Goal: Find contact information: Find contact information

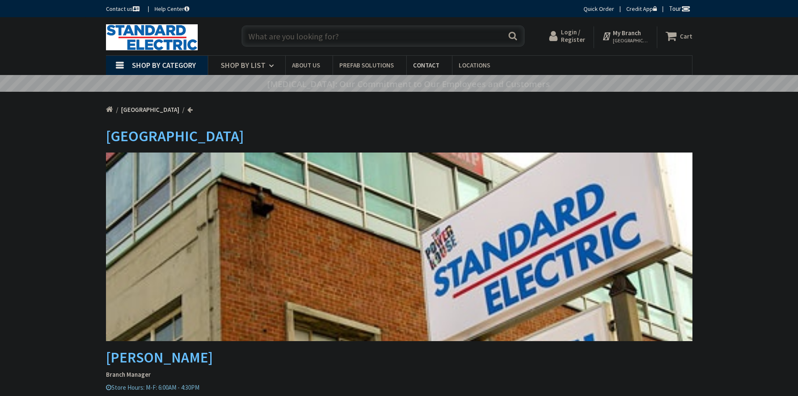
click at [352, 60] on link "Prefab Solutions" at bounding box center [369, 65] width 74 height 19
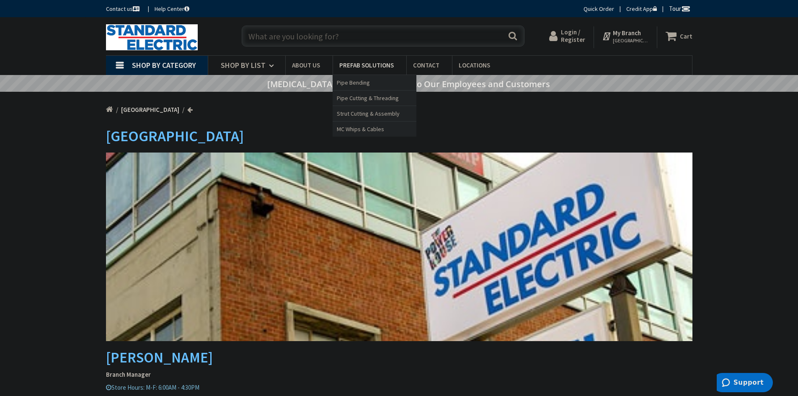
click at [355, 62] on span "Prefab Solutions" at bounding box center [366, 65] width 54 height 8
click at [352, 65] on span "Prefab Solutions" at bounding box center [366, 65] width 54 height 8
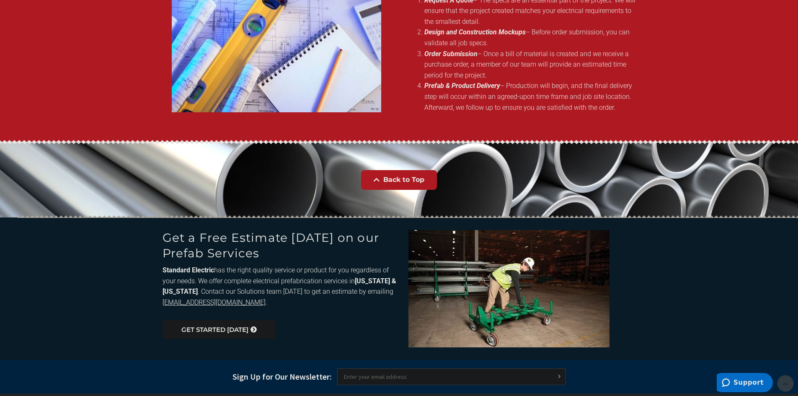
scroll to position [1344, 0]
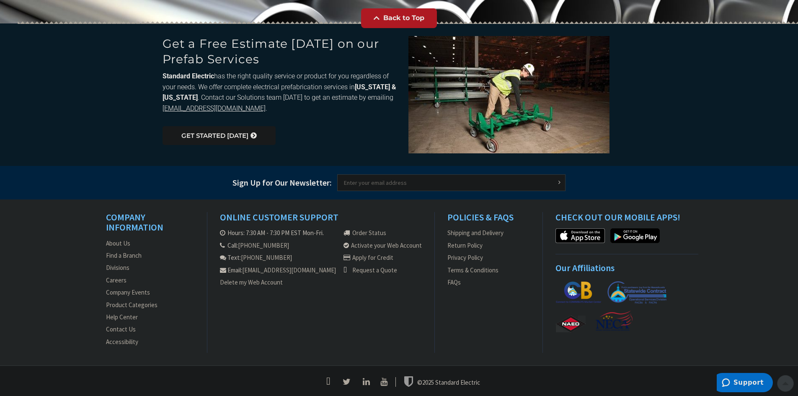
drag, startPoint x: 77, startPoint y: 185, endPoint x: 78, endPoint y: 251, distance: 66.6
click at [315, 273] on link "[EMAIL_ADDRESS][DOMAIN_NAME]" at bounding box center [289, 269] width 94 height 9
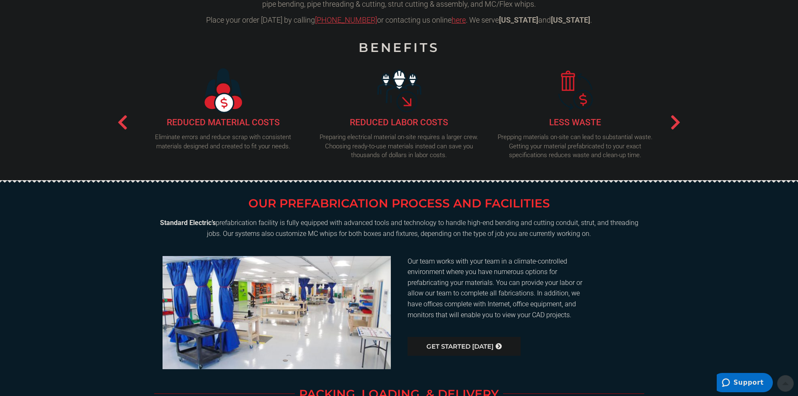
scroll to position [0, 0]
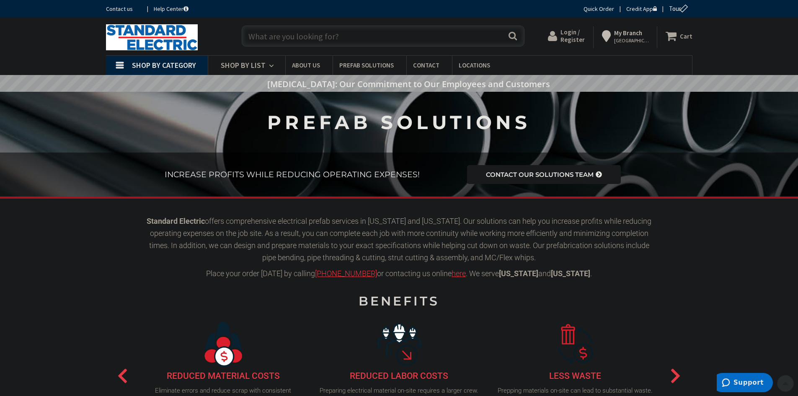
drag, startPoint x: 63, startPoint y: 211, endPoint x: 71, endPoint y: 151, distance: 60.4
